Goal: Information Seeking & Learning: Learn about a topic

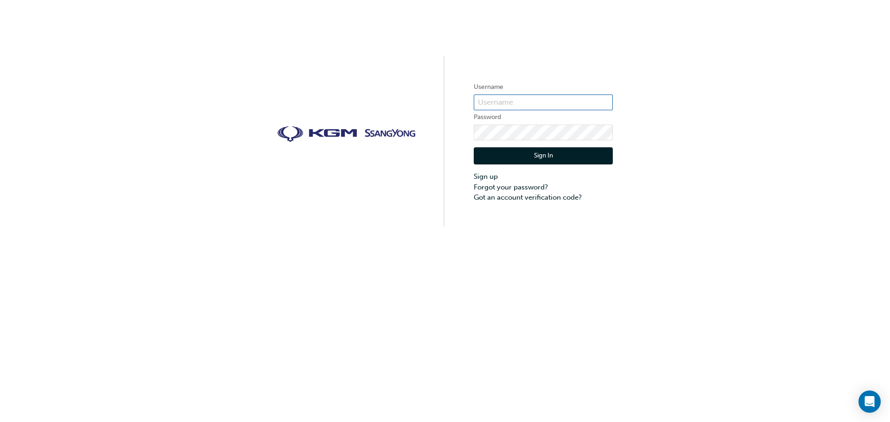
type input "jtaylor@ssangyong.com.au"
click at [544, 156] on button "Sign In" at bounding box center [543, 156] width 139 height 18
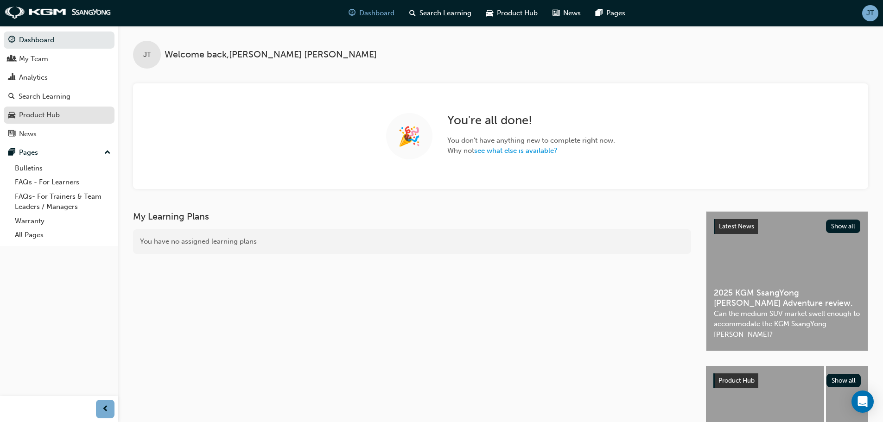
click at [39, 116] on div "Product Hub" at bounding box center [39, 115] width 41 height 11
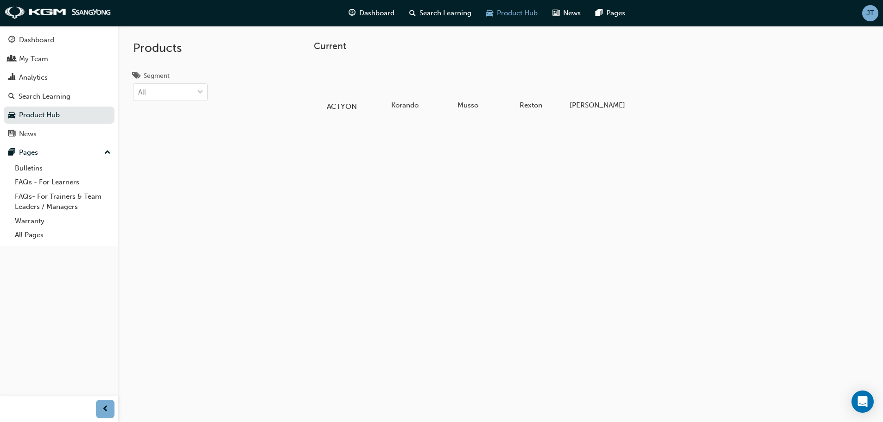
click at [337, 79] on div at bounding box center [341, 79] width 51 height 37
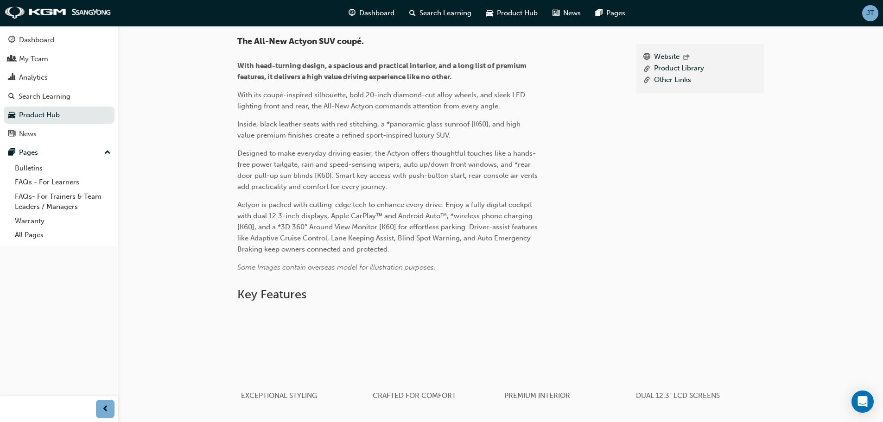
scroll to position [93, 0]
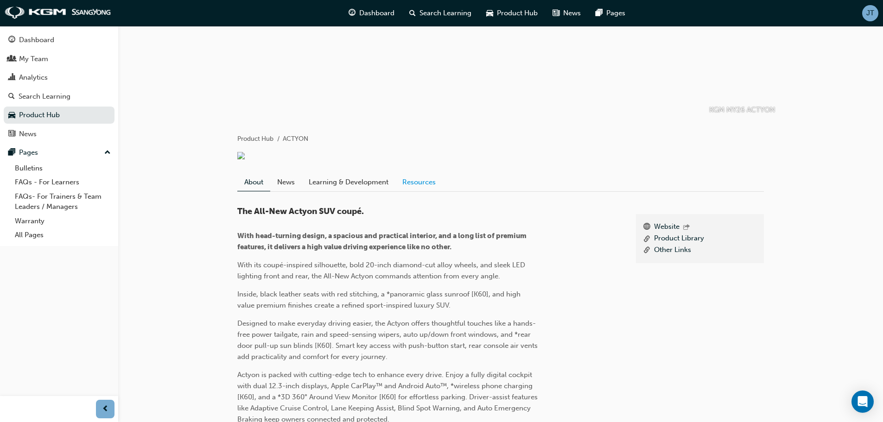
click at [424, 191] on link "Resources" at bounding box center [418, 182] width 47 height 18
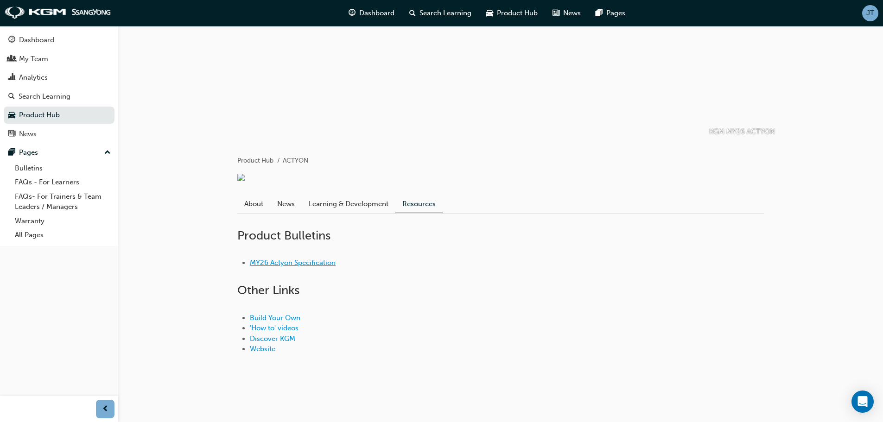
click at [297, 262] on link "MY26 Actyon Specification" at bounding box center [293, 263] width 86 height 8
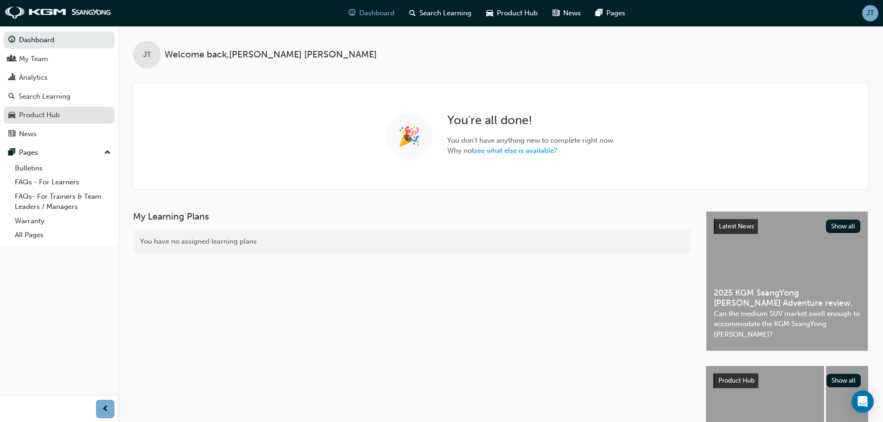
click at [39, 113] on div "Product Hub" at bounding box center [39, 115] width 41 height 11
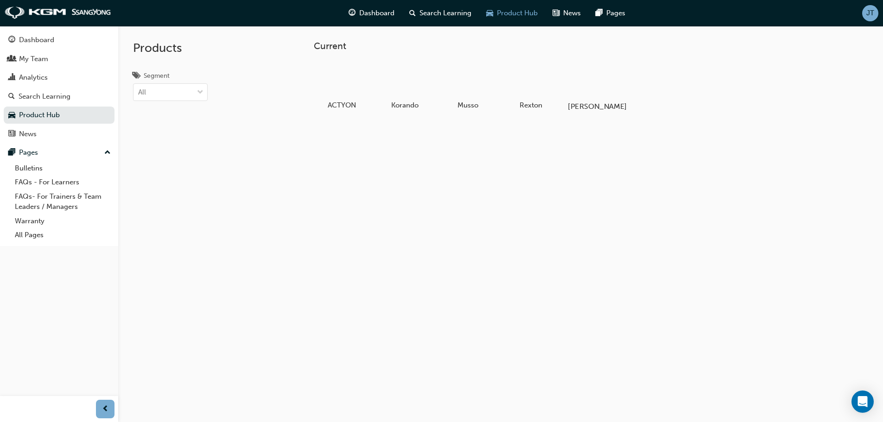
click at [593, 78] on div at bounding box center [593, 79] width 51 height 37
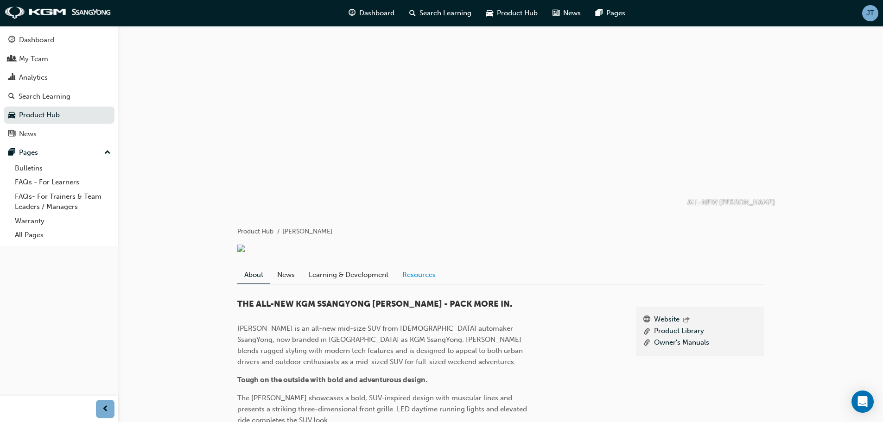
click at [413, 284] on link "Resources" at bounding box center [418, 275] width 47 height 18
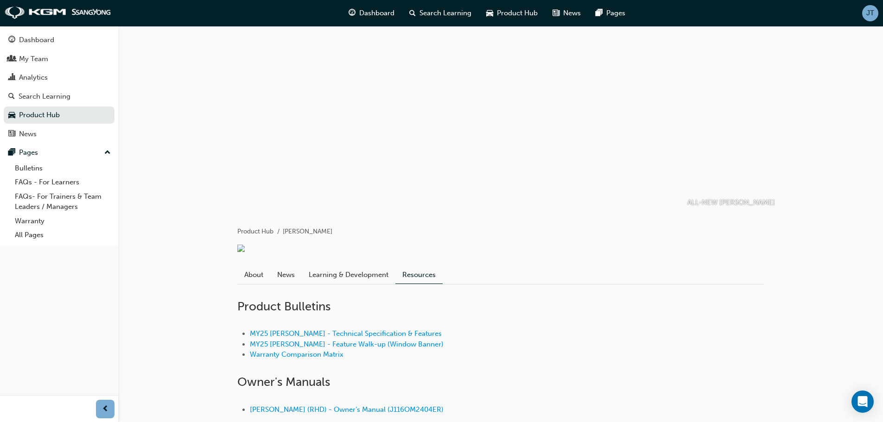
scroll to position [127, 0]
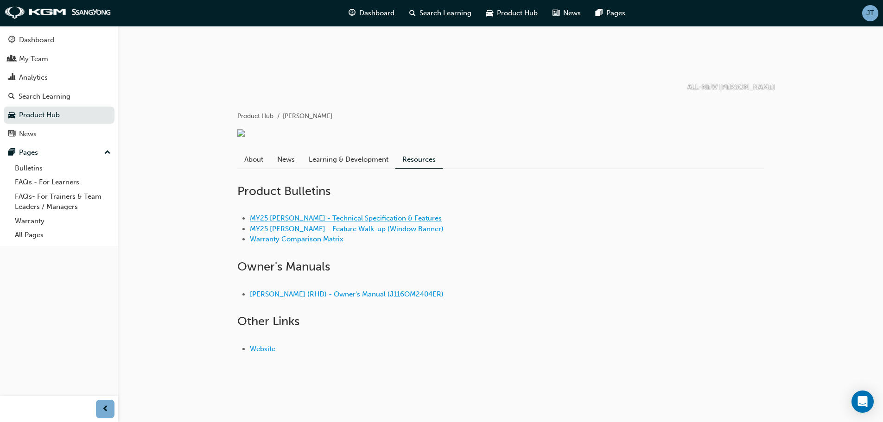
click at [319, 218] on link "MY25 [PERSON_NAME] - Technical Specification & Features" at bounding box center [346, 218] width 192 height 8
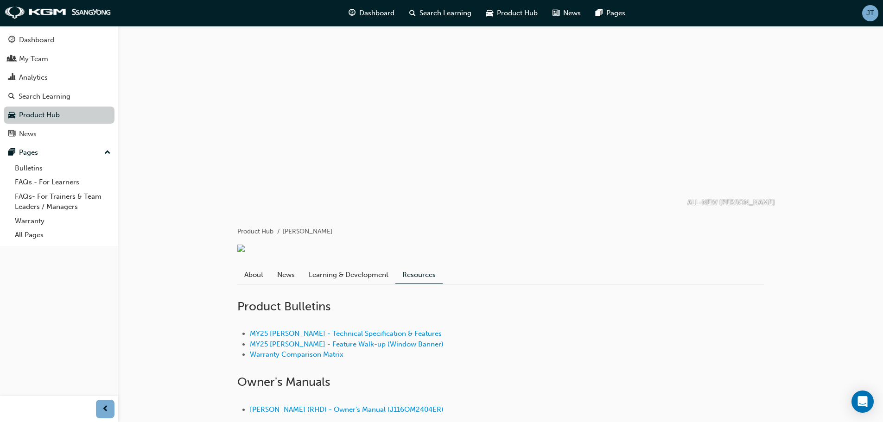
click at [20, 114] on link "Product Hub" at bounding box center [59, 115] width 111 height 17
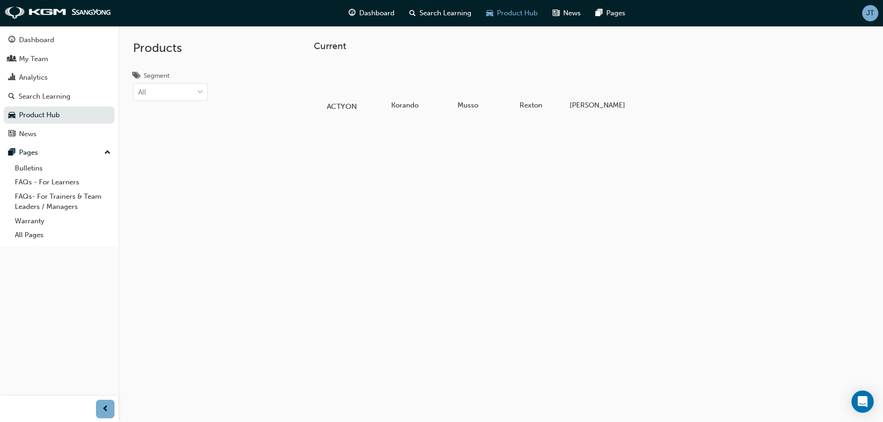
click at [331, 82] on div at bounding box center [341, 79] width 51 height 37
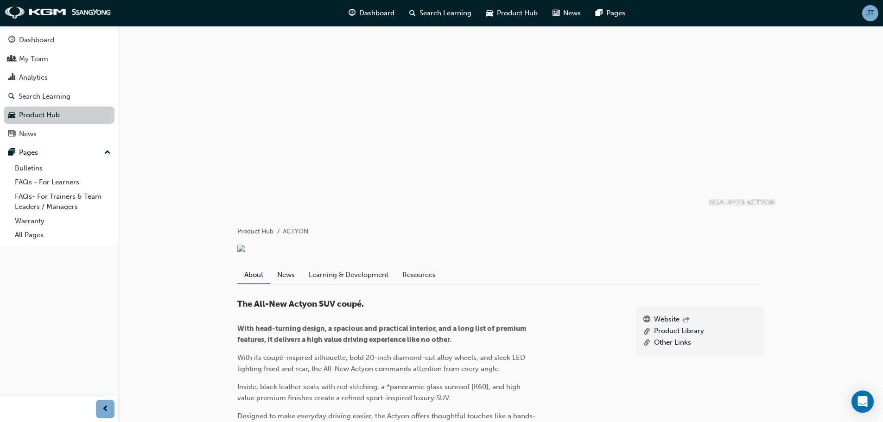
click at [38, 112] on link "Product Hub" at bounding box center [59, 115] width 111 height 17
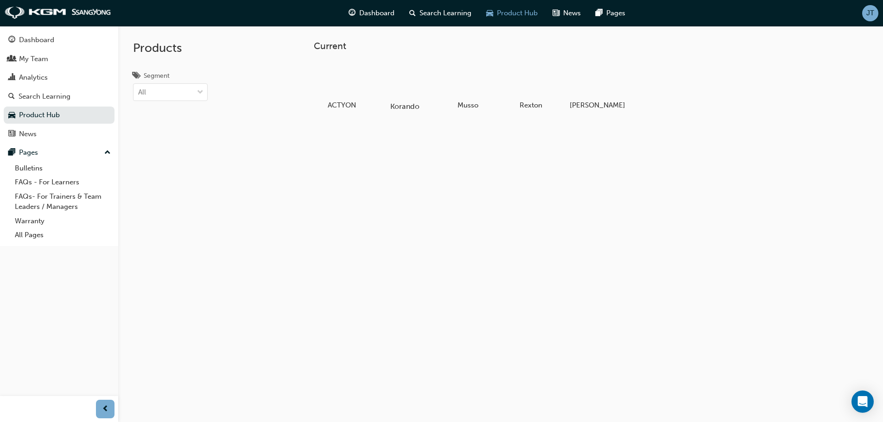
click at [398, 92] on div at bounding box center [404, 79] width 51 height 37
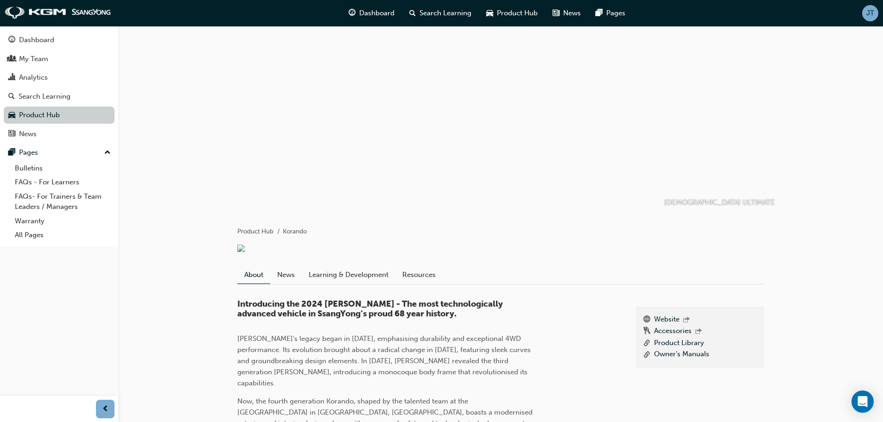
click at [29, 116] on link "Product Hub" at bounding box center [59, 115] width 111 height 17
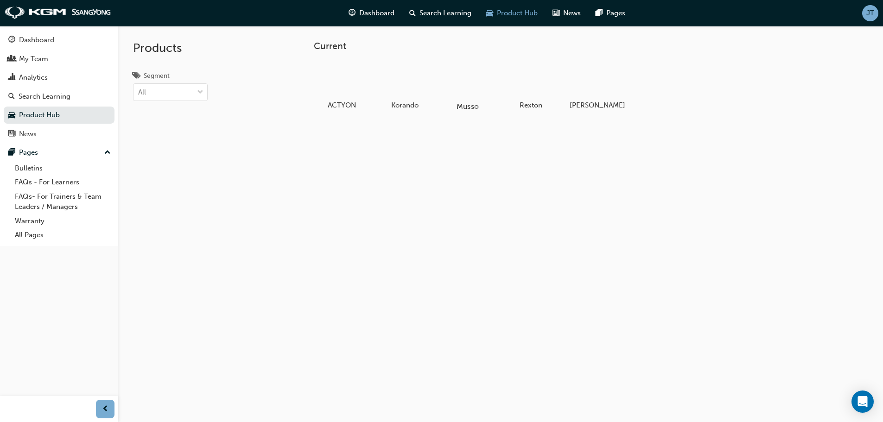
click at [472, 88] on div at bounding box center [467, 79] width 51 height 37
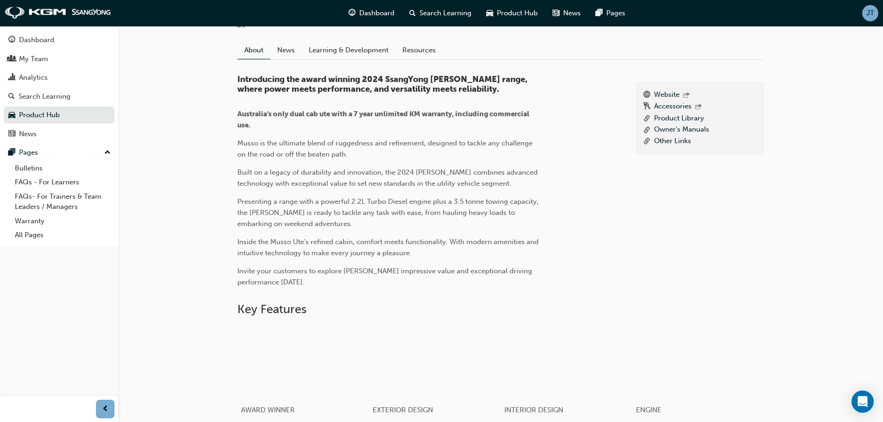
scroll to position [46, 0]
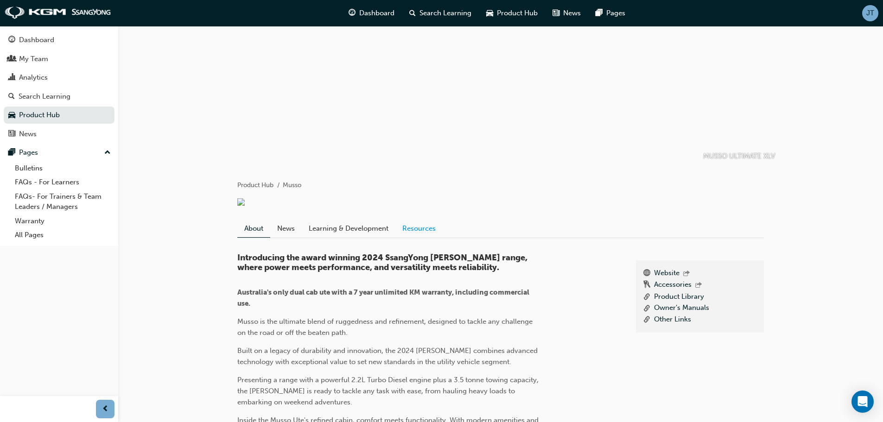
click at [414, 237] on link "Resources" at bounding box center [418, 229] width 47 height 18
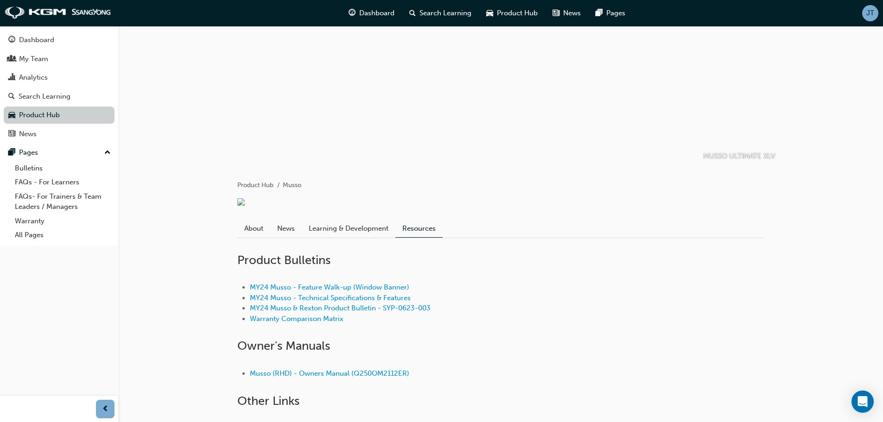
click at [54, 114] on link "Product Hub" at bounding box center [59, 115] width 111 height 17
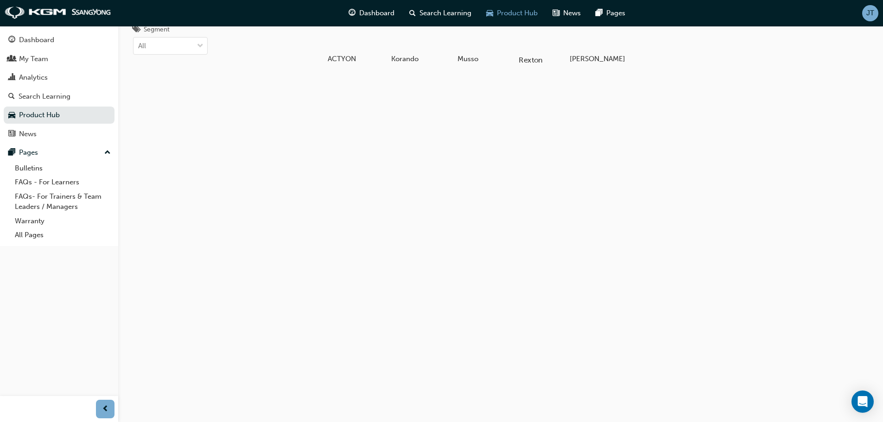
click at [523, 40] on div at bounding box center [530, 33] width 51 height 37
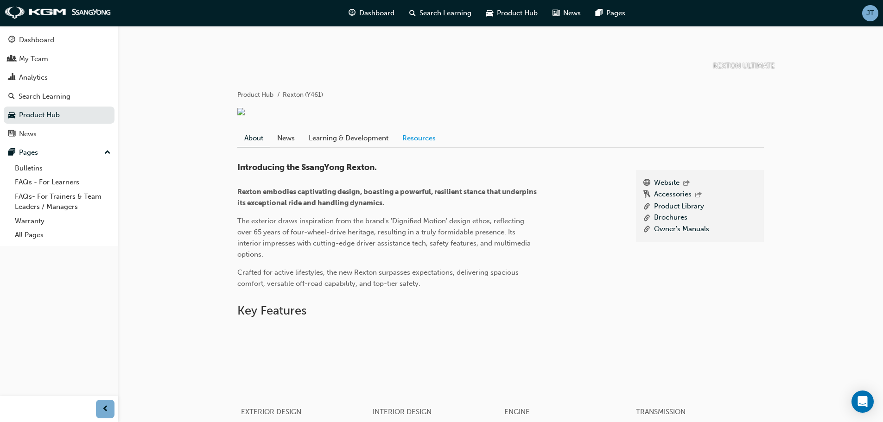
scroll to position [139, 0]
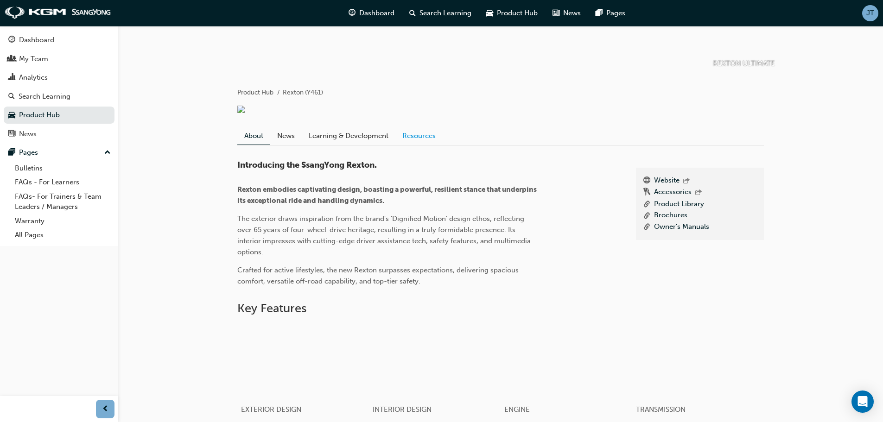
click at [413, 140] on link "Resources" at bounding box center [418, 136] width 47 height 18
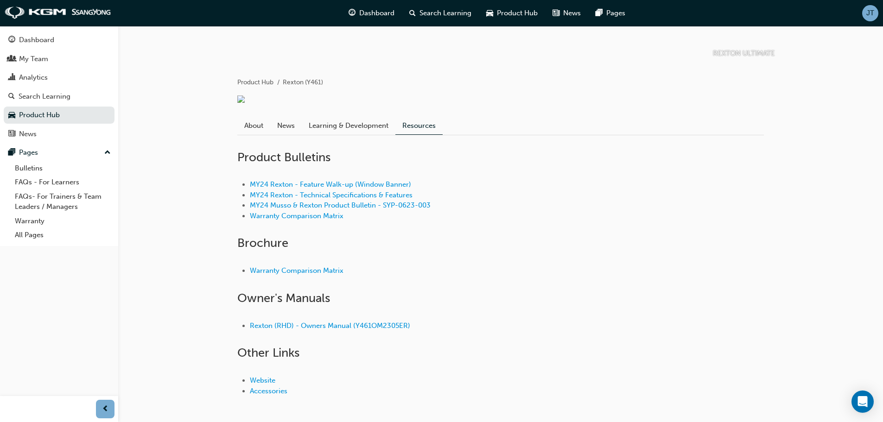
scroll to position [149, 0]
click at [51, 114] on link "Product Hub" at bounding box center [59, 115] width 111 height 17
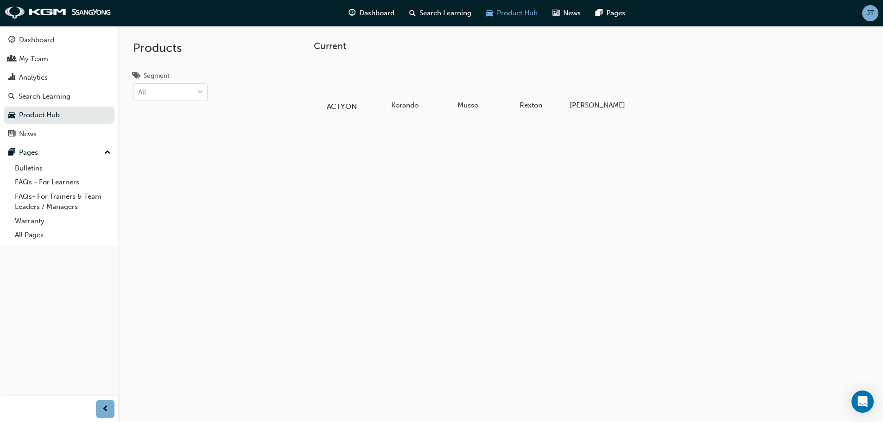
click at [336, 80] on div at bounding box center [341, 79] width 51 height 37
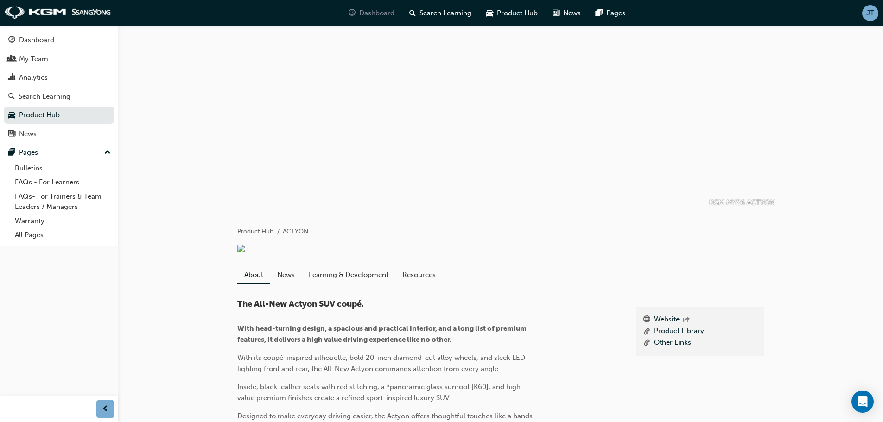
click at [373, 10] on span "Dashboard" at bounding box center [376, 13] width 35 height 11
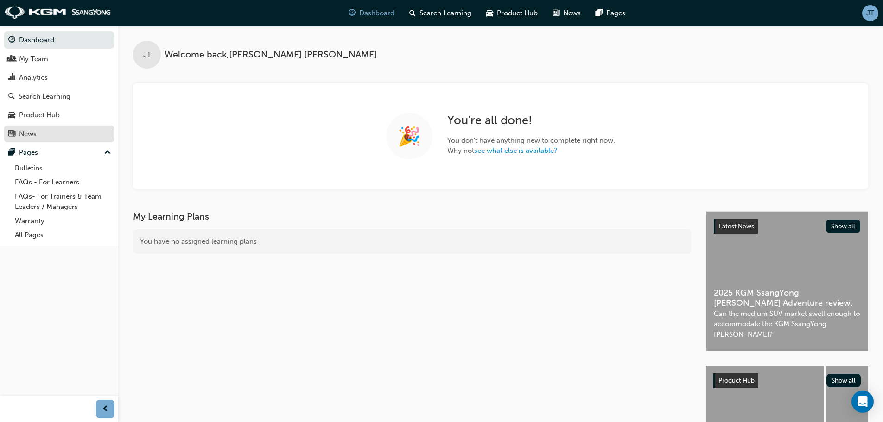
click at [31, 134] on div "News" at bounding box center [28, 134] width 18 height 11
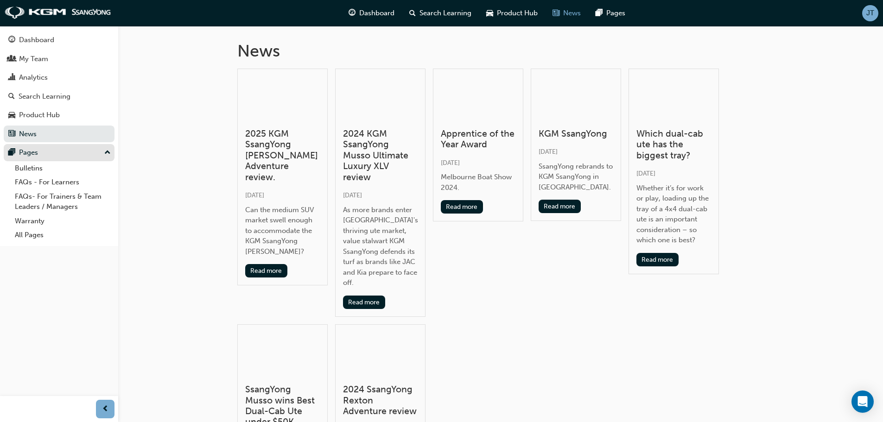
click at [35, 151] on div "Pages" at bounding box center [28, 152] width 19 height 11
click at [35, 167] on link "Bulletins" at bounding box center [62, 168] width 103 height 14
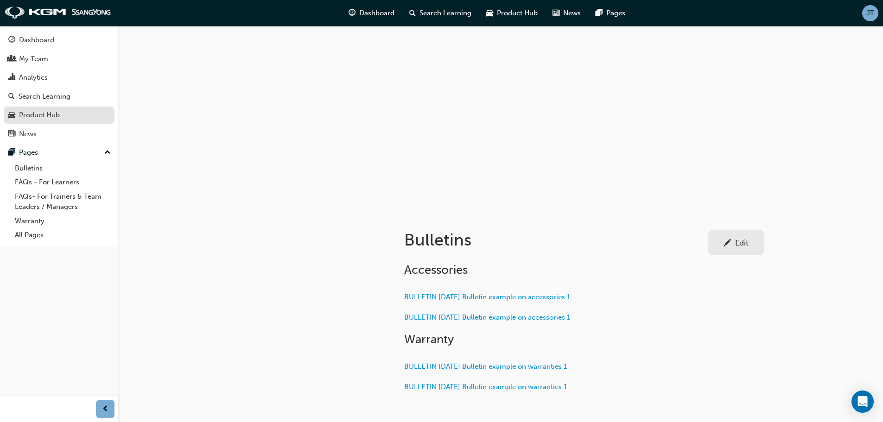
click at [34, 114] on div "Product Hub" at bounding box center [39, 115] width 41 height 11
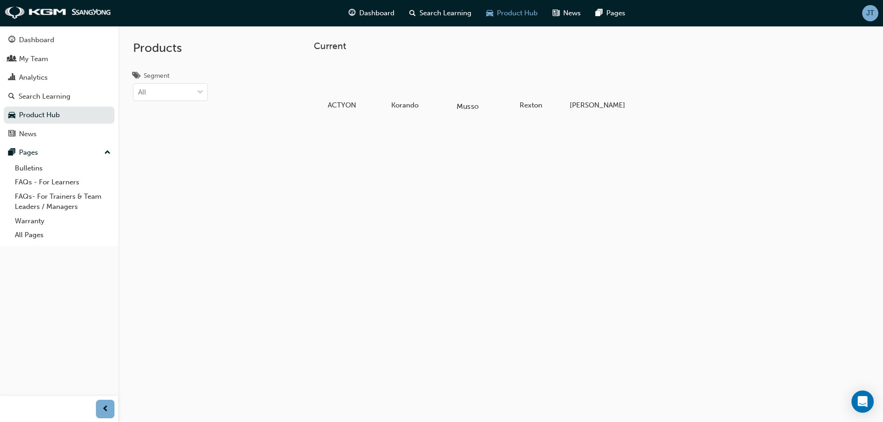
click at [474, 89] on div at bounding box center [467, 79] width 51 height 37
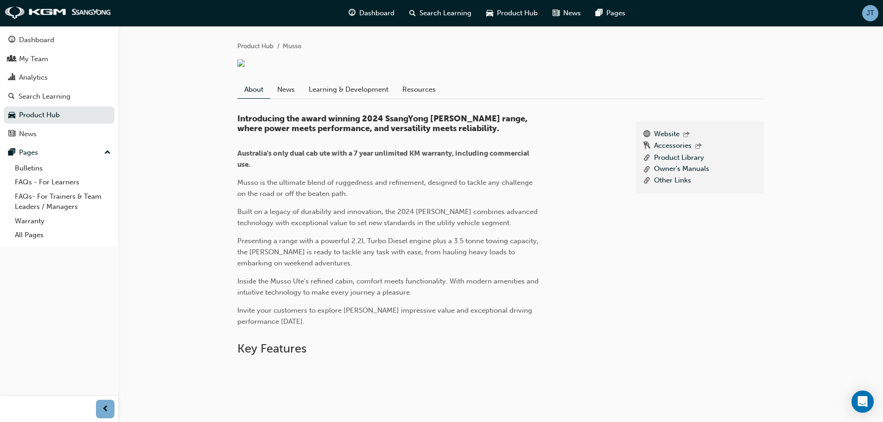
scroll to position [139, 0]
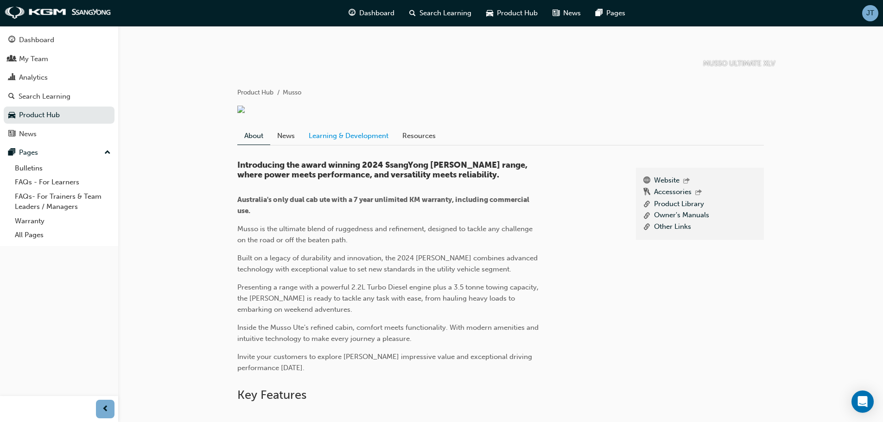
click at [352, 145] on link "Learning & Development" at bounding box center [349, 136] width 94 height 18
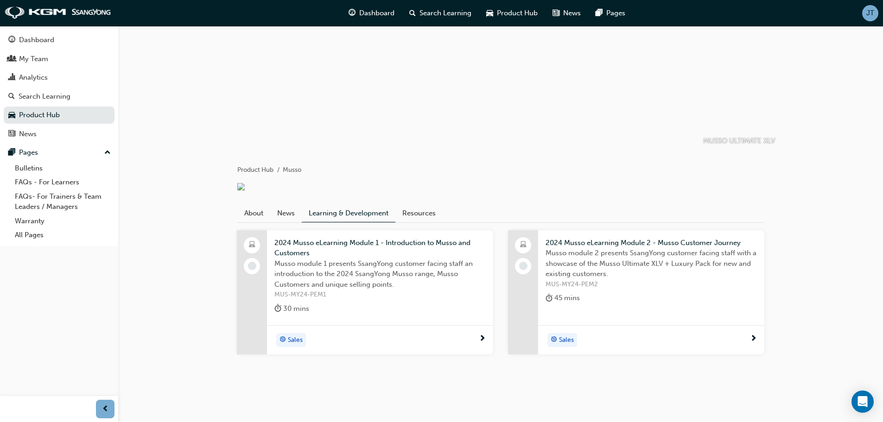
scroll to position [78, 0]
click at [253, 214] on link "About" at bounding box center [253, 213] width 33 height 18
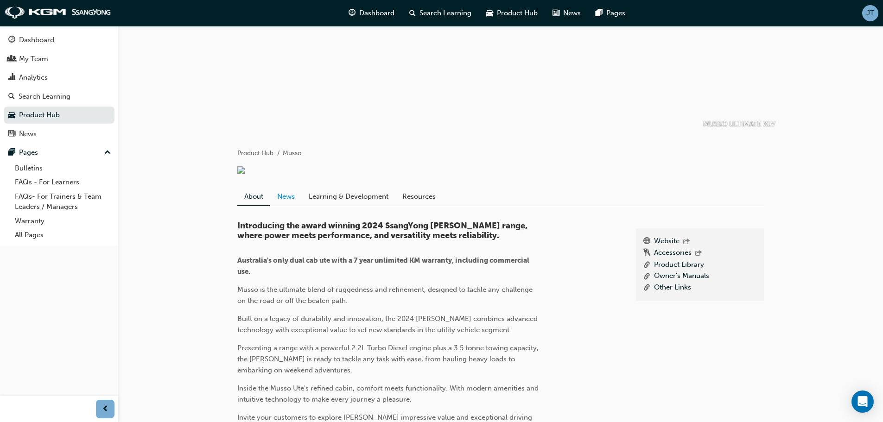
click at [292, 205] on link "News" at bounding box center [286, 197] width 32 height 18
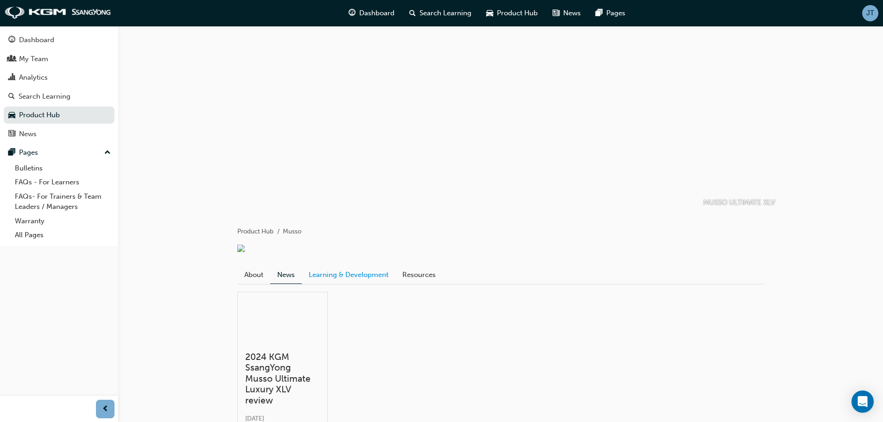
click at [341, 284] on link "Learning & Development" at bounding box center [349, 275] width 94 height 18
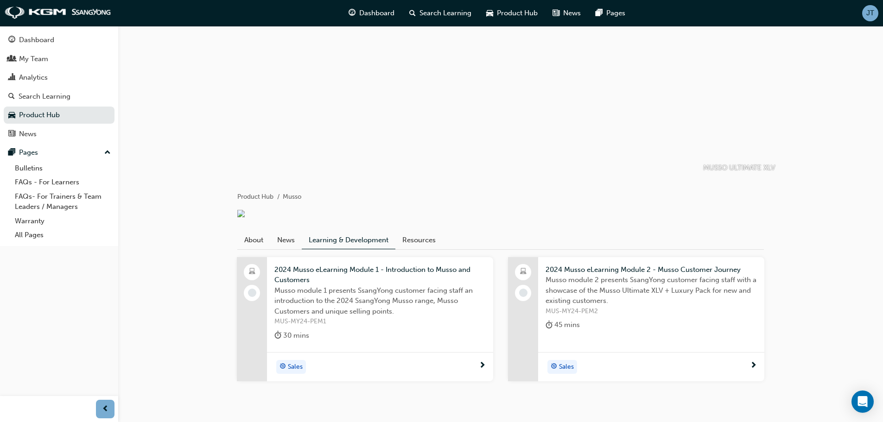
scroll to position [78, 0]
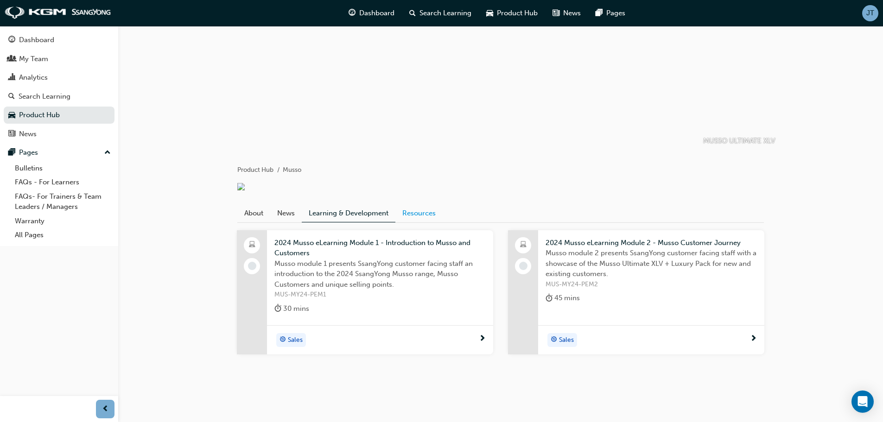
click at [415, 212] on link "Resources" at bounding box center [418, 213] width 47 height 18
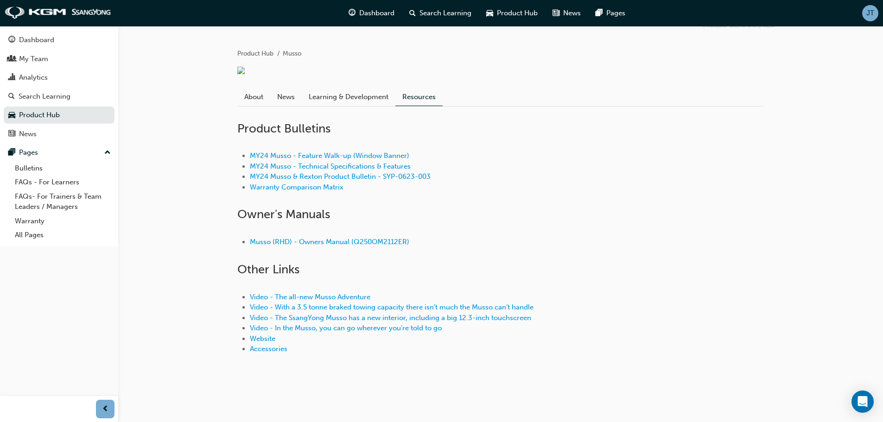
scroll to position [148, 0]
